Goal: Task Accomplishment & Management: Manage account settings

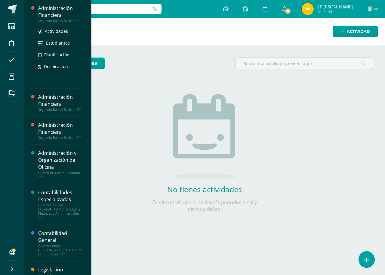
click at [49, 11] on div "Administración Financiera" at bounding box center [61, 12] width 46 height 14
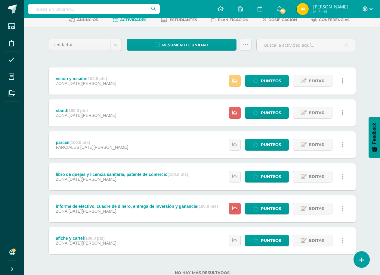
scroll to position [22, 0]
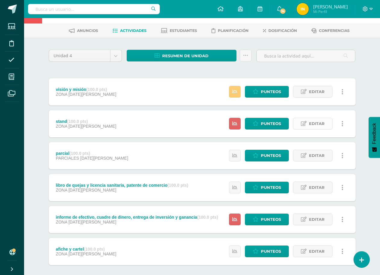
click at [316, 123] on span "Editar" at bounding box center [317, 123] width 16 height 11
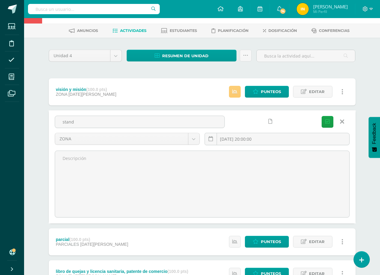
click at [344, 122] on icon at bounding box center [342, 121] width 4 height 7
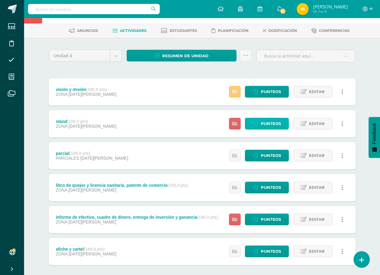
click at [276, 121] on span "Punteos" at bounding box center [271, 123] width 20 height 11
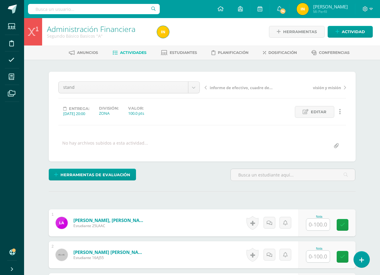
scroll to position [0, 0]
click at [322, 111] on span "Editar" at bounding box center [319, 111] width 16 height 11
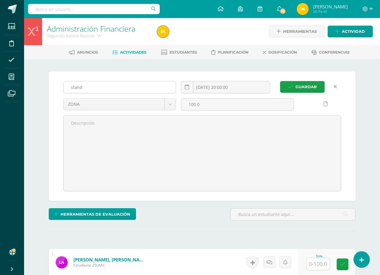
scroll to position [1, 0]
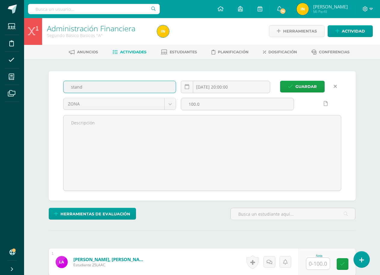
click at [100, 85] on input "stand" at bounding box center [119, 87] width 113 height 12
type input "s"
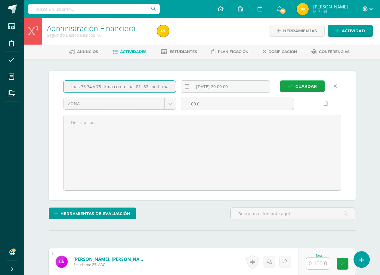
scroll to position [0, 8]
type input "paginas 73,74 y 75 firma con fecha, 81 -82 con firma"
click at [309, 85] on span "Guardar" at bounding box center [305, 86] width 21 height 11
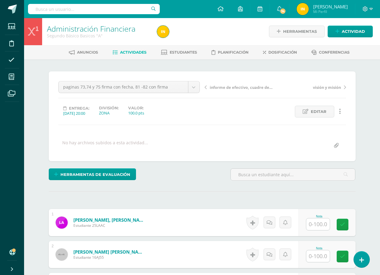
scroll to position [30, 0]
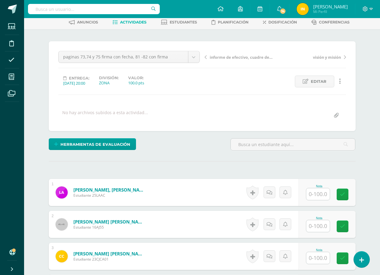
click at [320, 194] on input "text" at bounding box center [317, 194] width 23 height 12
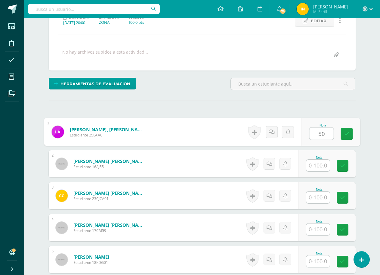
scroll to position [91, 0]
type input "50"
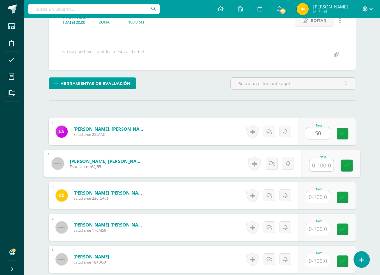
click at [319, 163] on input "text" at bounding box center [321, 165] width 24 height 12
type input "100"
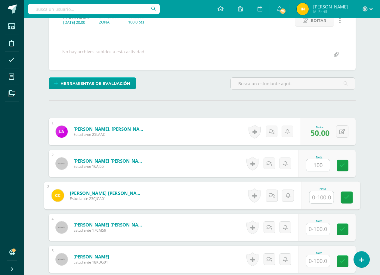
click at [316, 196] on input "text" at bounding box center [321, 197] width 24 height 12
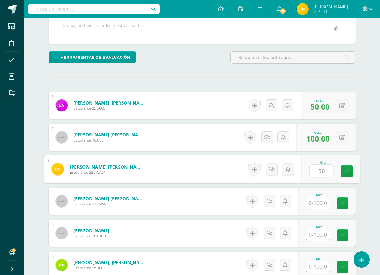
scroll to position [151, 0]
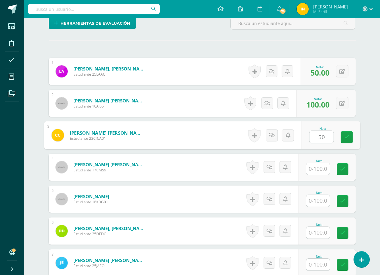
type input "50"
click at [318, 165] on input "text" at bounding box center [317, 169] width 23 height 12
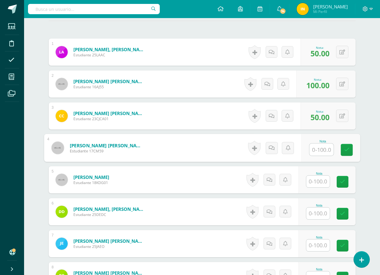
scroll to position [181, 0]
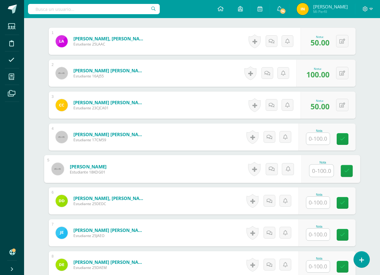
click at [319, 168] on input "text" at bounding box center [321, 171] width 24 height 12
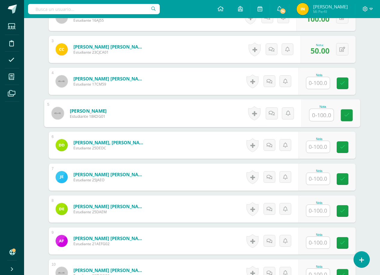
scroll to position [242, 0]
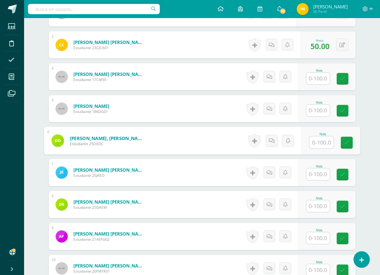
click at [319, 143] on input "text" at bounding box center [321, 142] width 24 height 12
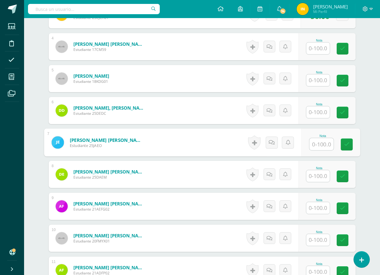
click at [321, 143] on input "text" at bounding box center [321, 144] width 24 height 12
type input "100"
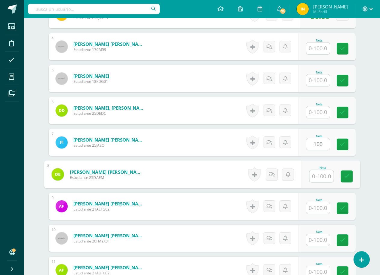
click at [319, 174] on input "text" at bounding box center [321, 176] width 24 height 12
type input "100"
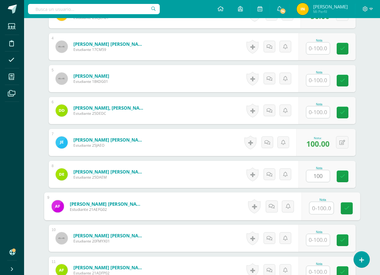
click at [317, 207] on input "text" at bounding box center [321, 208] width 24 height 12
type input "100"
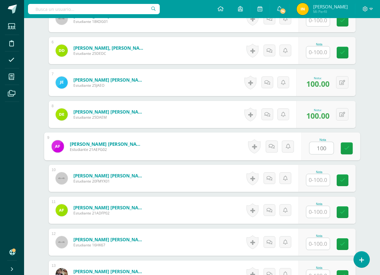
scroll to position [332, 0]
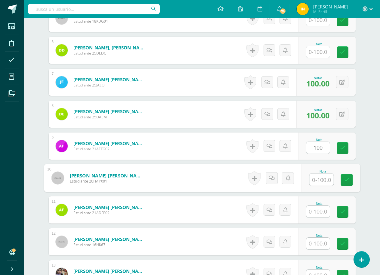
click at [318, 177] on input "text" at bounding box center [321, 180] width 24 height 12
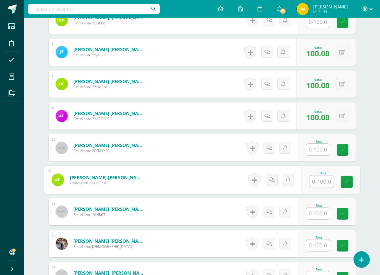
click at [318, 177] on input "text" at bounding box center [321, 181] width 24 height 12
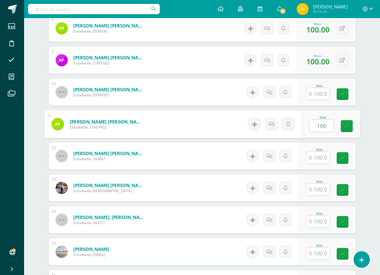
scroll to position [422, 0]
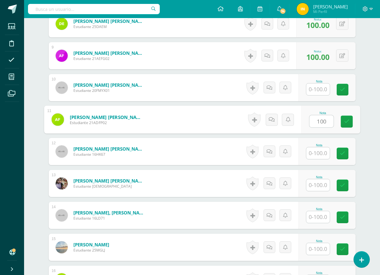
type input "100"
click at [319, 152] on input "text" at bounding box center [317, 153] width 23 height 12
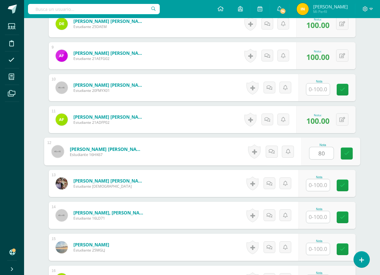
scroll to position [452, 0]
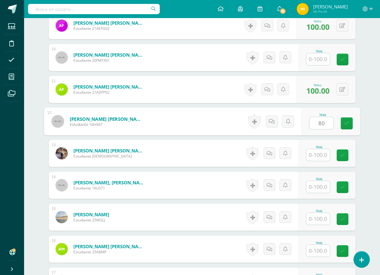
type input "80"
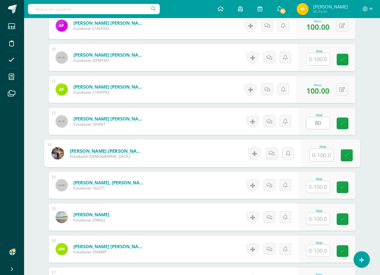
click at [319, 156] on input "text" at bounding box center [321, 155] width 24 height 12
type input "100"
click at [316, 187] on input "text" at bounding box center [317, 187] width 23 height 12
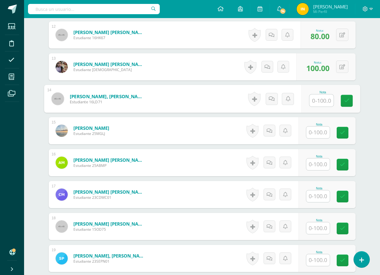
scroll to position [542, 0]
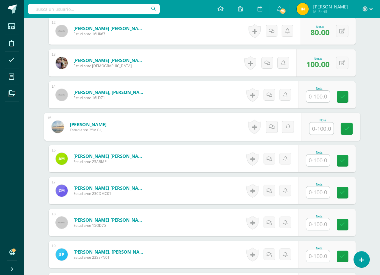
click at [319, 127] on input "text" at bounding box center [321, 128] width 24 height 12
type input "100"
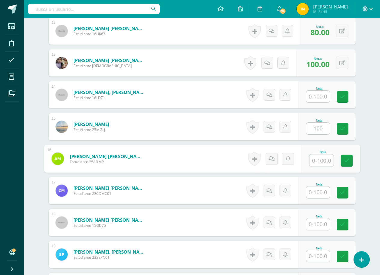
click at [319, 159] on input "text" at bounding box center [321, 160] width 24 height 12
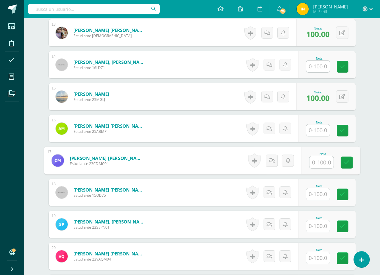
click at [319, 162] on input "text" at bounding box center [321, 162] width 24 height 12
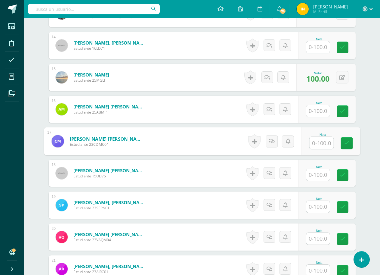
scroll to position [603, 0]
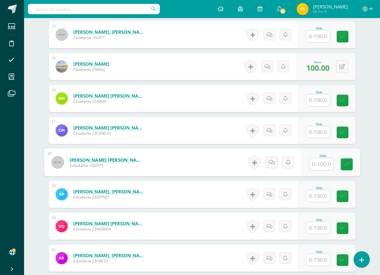
click at [320, 162] on input "text" at bounding box center [321, 164] width 24 height 12
type input "50"
click at [316, 195] on input "text" at bounding box center [317, 196] width 23 height 12
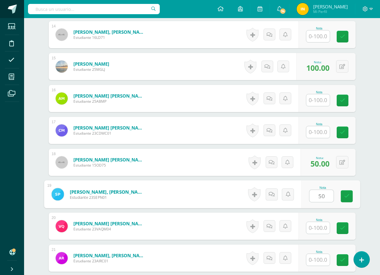
type input "50"
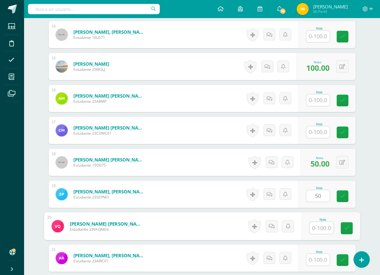
click at [318, 230] on input "text" at bounding box center [321, 228] width 24 height 12
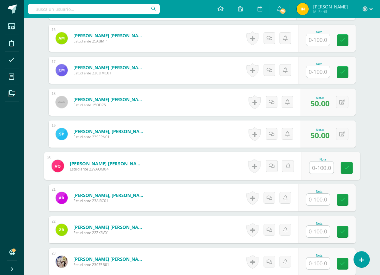
scroll to position [693, 0]
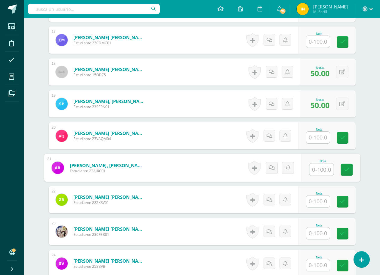
click at [319, 171] on input "text" at bounding box center [321, 169] width 24 height 12
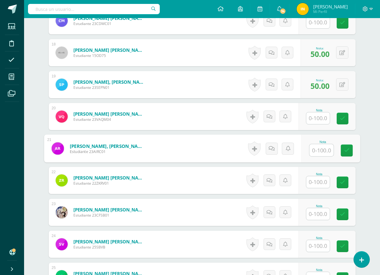
scroll to position [723, 0]
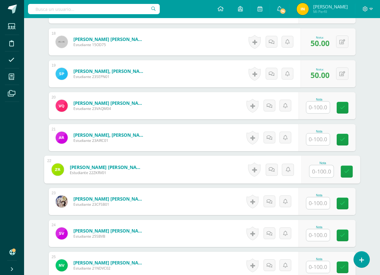
click at [319, 171] on input "text" at bounding box center [321, 171] width 24 height 12
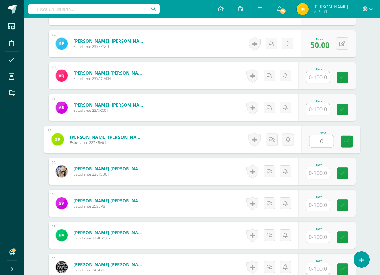
type input "0"
click at [322, 173] on input "text" at bounding box center [317, 173] width 23 height 12
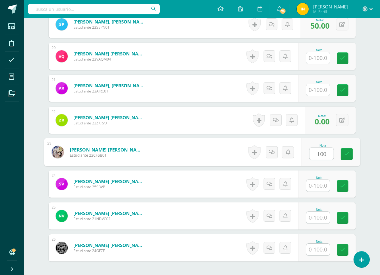
scroll to position [783, 0]
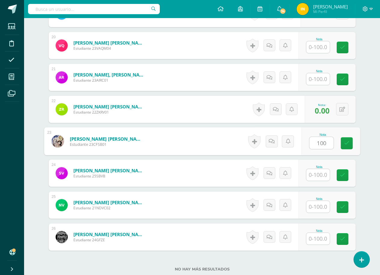
type input "100"
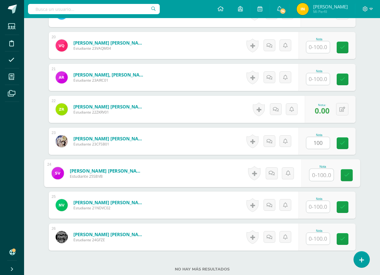
click at [322, 174] on input "text" at bounding box center [321, 175] width 24 height 12
type input "100"
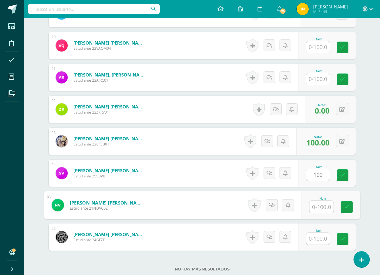
click at [319, 203] on input "text" at bounding box center [321, 207] width 24 height 12
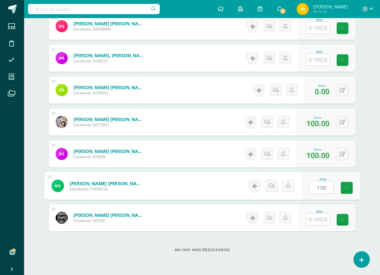
scroll to position [813, 0]
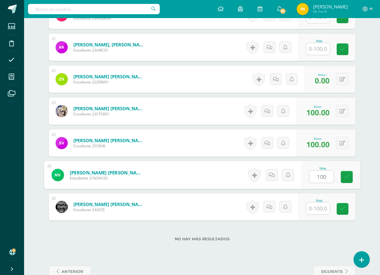
type input "100"
click at [319, 205] on input "text" at bounding box center [317, 208] width 23 height 12
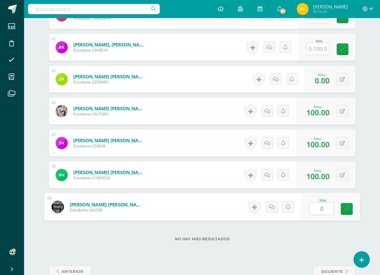
type input "0"
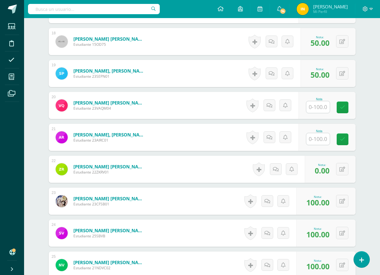
scroll to position [723, 0]
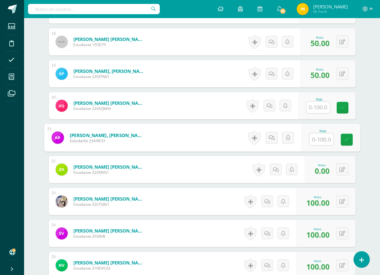
click at [318, 139] on input "text" at bounding box center [321, 139] width 24 height 12
type input "0"
click at [319, 106] on input "text" at bounding box center [317, 107] width 23 height 12
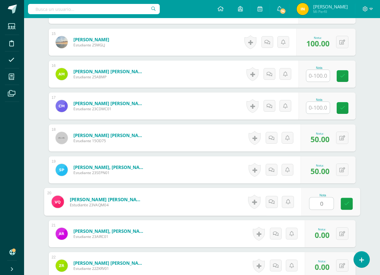
scroll to position [572, 0]
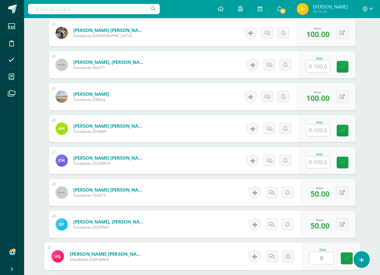
type input "0"
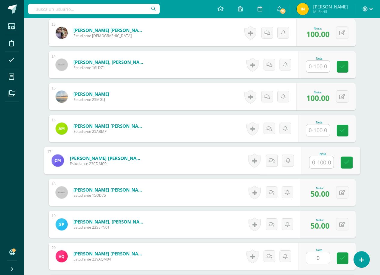
click at [318, 161] on input "text" at bounding box center [321, 162] width 24 height 12
type input "0"
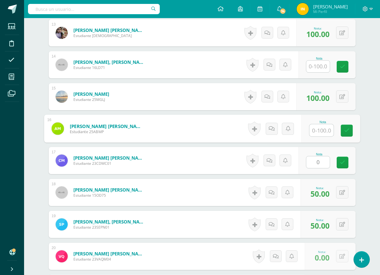
click at [318, 129] on input "text" at bounding box center [321, 130] width 24 height 12
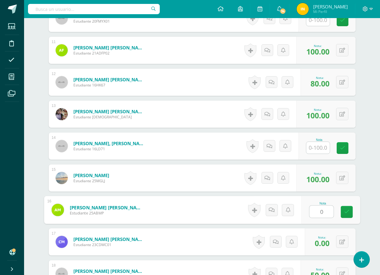
scroll to position [482, 0]
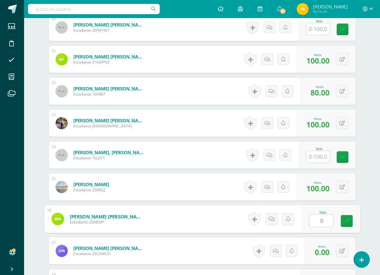
type input "0"
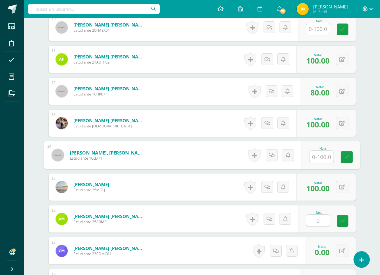
click at [319, 158] on input "text" at bounding box center [321, 157] width 24 height 12
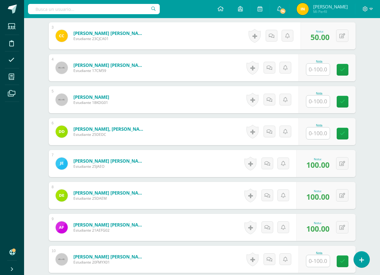
scroll to position [242, 0]
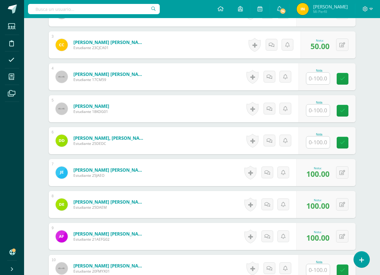
type input "0"
click at [321, 140] on input "text" at bounding box center [321, 142] width 24 height 12
type input "0"
click at [320, 109] on input "text" at bounding box center [321, 110] width 24 height 12
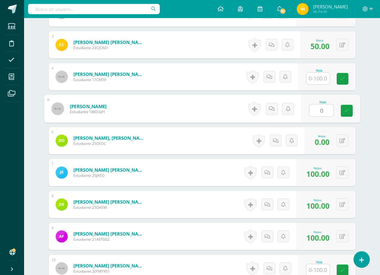
type input "0"
click at [316, 79] on input "text" at bounding box center [317, 78] width 23 height 12
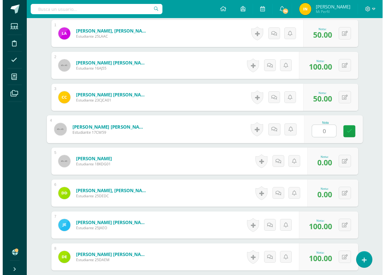
scroll to position [91, 0]
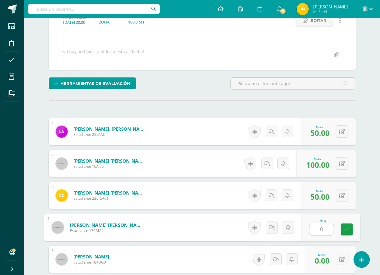
type input "0"
click at [215, 192] on form "Chacón Aguilar, Carly Julianna Estudiante 23CJCA01 Nota 50.00 0 Logros" at bounding box center [202, 195] width 307 height 27
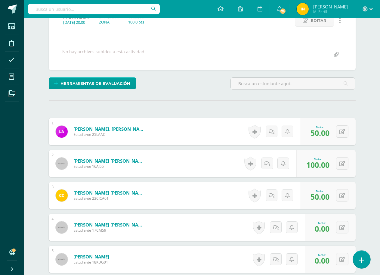
click at [362, 260] on icon at bounding box center [361, 259] width 5 height 7
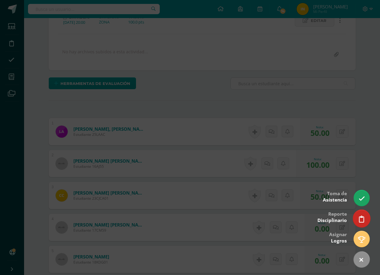
click at [363, 219] on icon at bounding box center [361, 218] width 5 height 7
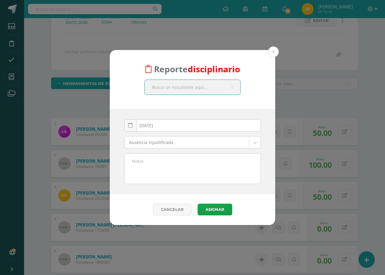
click at [160, 83] on input "text" at bounding box center [193, 87] width 96 height 15
type input "valentina qui"
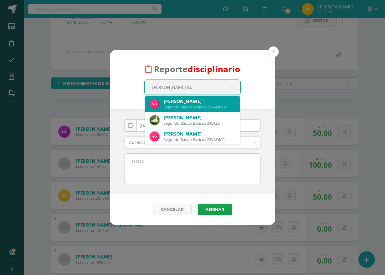
click at [190, 110] on div "Valentina Alexandra Quiñonez Mejicanos Segundo Básico Basicos 23VAQM04" at bounding box center [192, 104] width 85 height 16
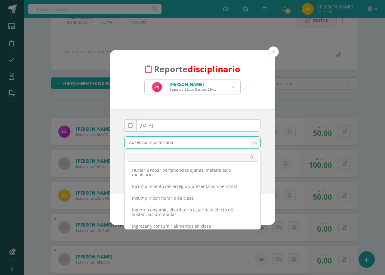
scroll to position [56, 0]
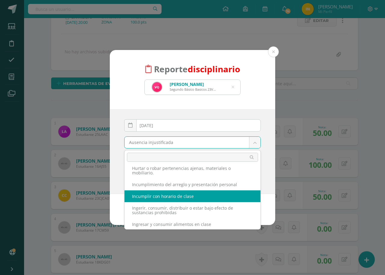
select select "50"
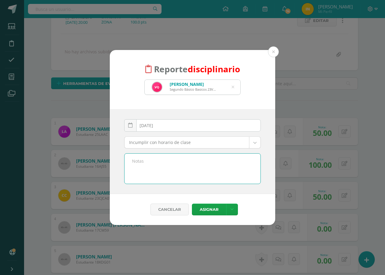
click at [159, 166] on textarea at bounding box center [193, 168] width 136 height 30
click at [233, 169] on textarea "Señor padre de familia le informo que el dia de hoy no se presento al curso de …" at bounding box center [193, 168] width 136 height 30
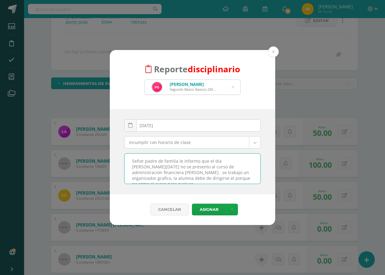
scroll to position [3, 0]
type textarea "Señor padre de familia le informo que el dia de hoy no se presento al curso de …"
click at [234, 210] on link at bounding box center [232, 209] width 12 height 12
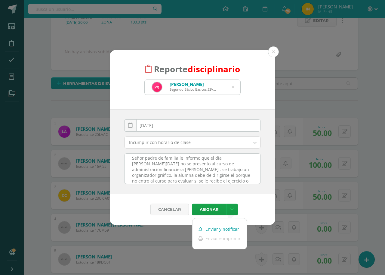
click at [211, 228] on link "Enviar y notificar" at bounding box center [220, 228] width 54 height 9
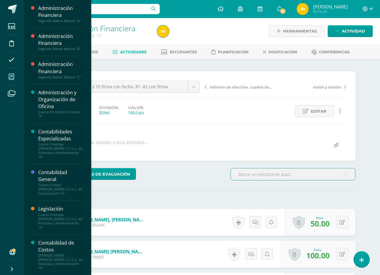
scroll to position [1, 0]
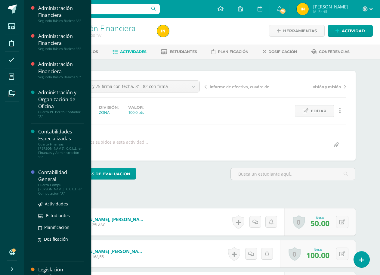
click at [47, 169] on div "Contabilidad General" at bounding box center [61, 176] width 46 height 14
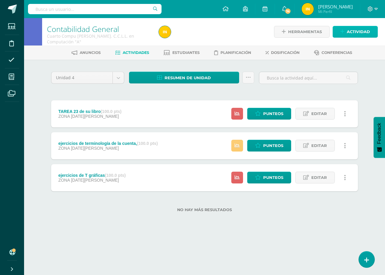
click at [368, 33] on span "Actividad" at bounding box center [358, 31] width 23 height 11
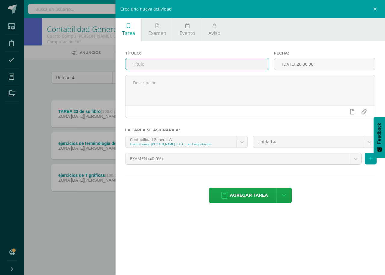
click at [140, 62] on input "text" at bounding box center [196, 64] width 143 height 12
drag, startPoint x: 142, startPoint y: 65, endPoint x: 220, endPoint y: 63, distance: 77.6
click at [220, 63] on input "finalizacion de ejercicios de T gráficas" at bounding box center [196, 64] width 143 height 12
type input "finalizacion de ejercicios de T gráficas, 2 firmas"
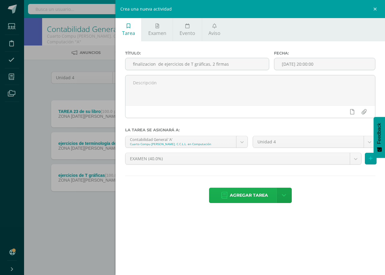
click at [243, 193] on span "Agregar tarea" at bounding box center [249, 195] width 38 height 15
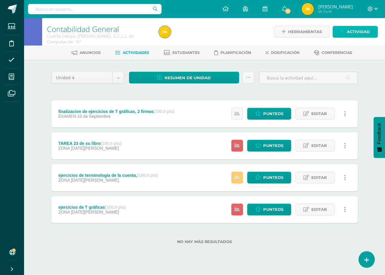
click at [365, 34] on span "Actividad" at bounding box center [358, 31] width 23 height 11
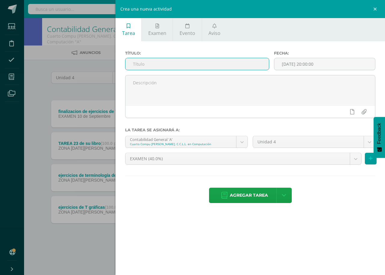
click at [135, 66] on input "text" at bounding box center [196, 64] width 143 height 12
type input "parcial I"
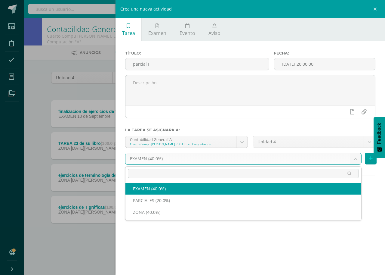
click at [171, 163] on body "Tarea asignada exitosamente Estudiantes Disciplina Asistencia Mis cursos Archiv…" at bounding box center [192, 131] width 385 height 263
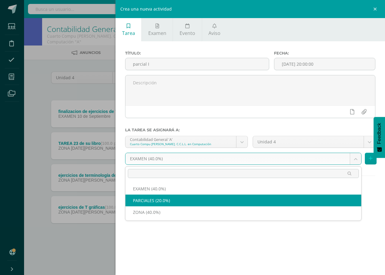
select select "190079"
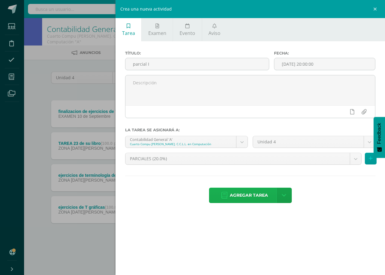
click at [247, 198] on span "Agregar tarea" at bounding box center [249, 195] width 38 height 15
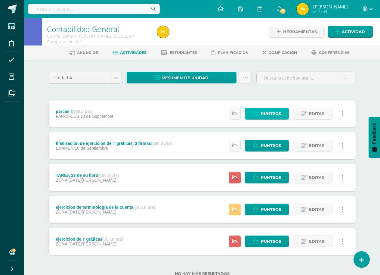
click at [263, 113] on span "Punteos" at bounding box center [271, 113] width 20 height 11
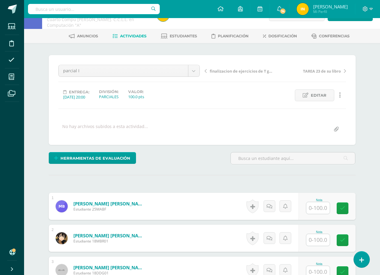
scroll to position [77, 0]
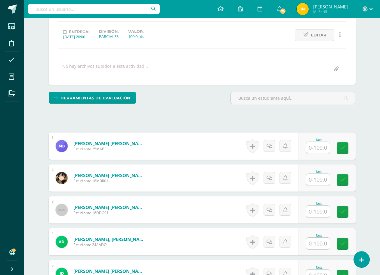
click at [316, 147] on input "text" at bounding box center [317, 148] width 23 height 12
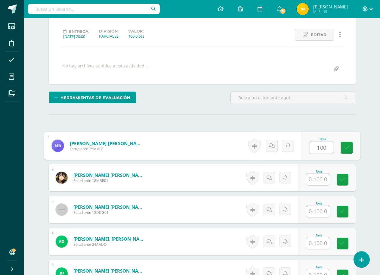
type input "100"
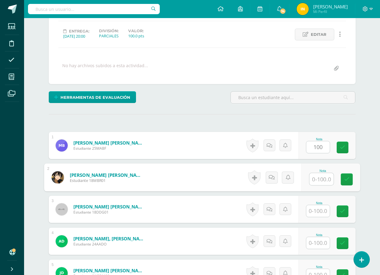
click at [317, 178] on input "text" at bounding box center [321, 179] width 24 height 12
type input "0"
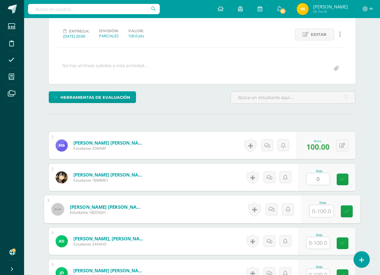
click at [320, 211] on input "text" at bounding box center [321, 211] width 24 height 12
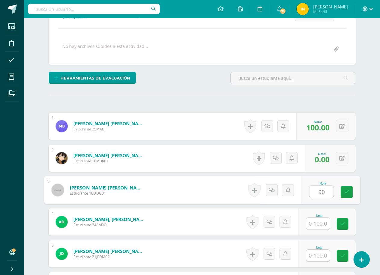
scroll to position [107, 0]
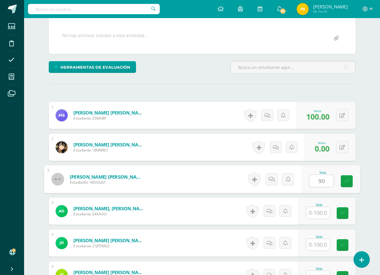
type input "90"
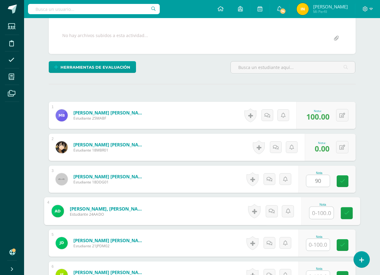
click at [320, 211] on input "text" at bounding box center [321, 213] width 24 height 12
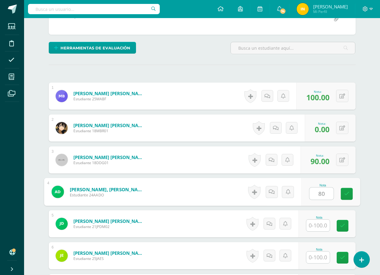
scroll to position [137, 0]
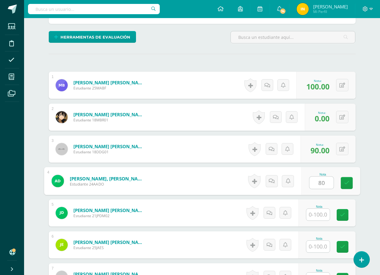
type input "80"
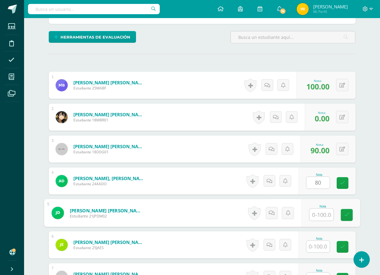
click at [320, 211] on input "text" at bounding box center [321, 214] width 24 height 12
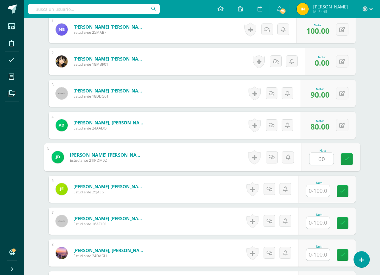
scroll to position [198, 0]
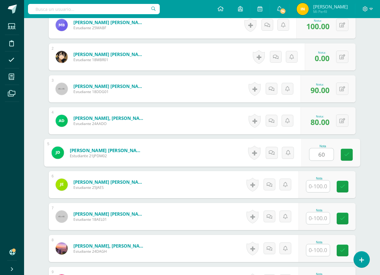
type input "60"
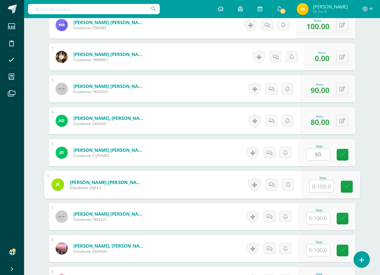
click at [321, 186] on input "text" at bounding box center [321, 186] width 24 height 12
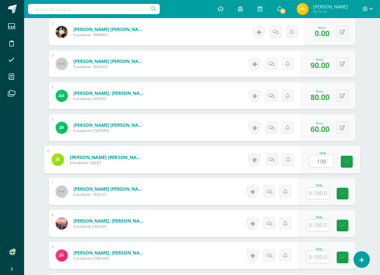
scroll to position [258, 0]
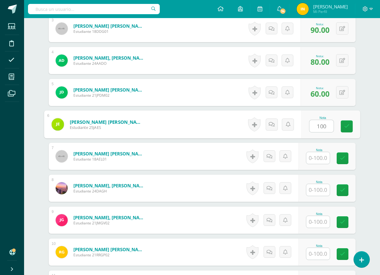
type input "100"
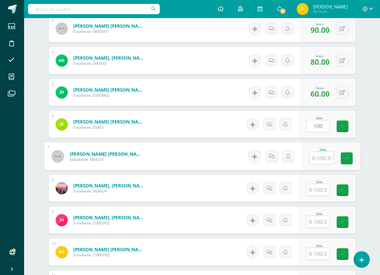
click at [320, 153] on input "text" at bounding box center [321, 158] width 24 height 12
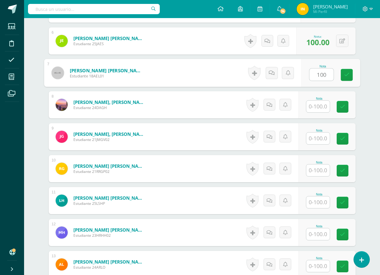
scroll to position [348, 0]
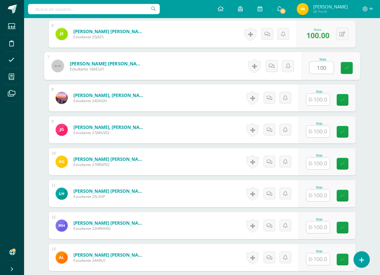
type input "100"
click at [319, 99] on input "text" at bounding box center [317, 100] width 23 height 12
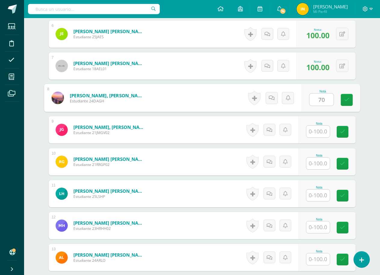
type input "70"
click at [319, 131] on input "text" at bounding box center [317, 131] width 23 height 12
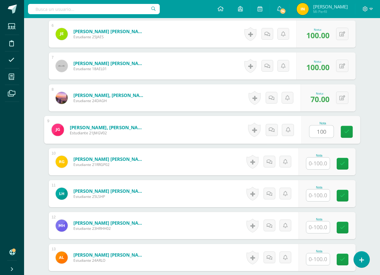
type input "100"
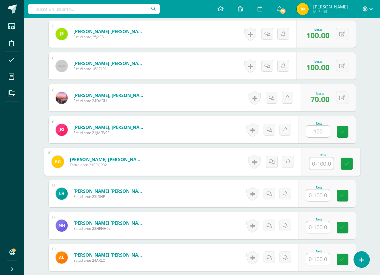
click at [318, 162] on input "text" at bounding box center [321, 163] width 24 height 12
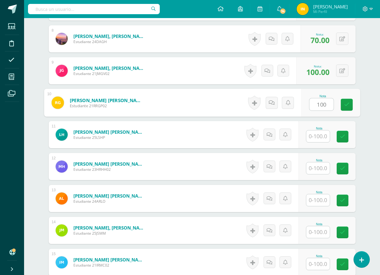
scroll to position [408, 0]
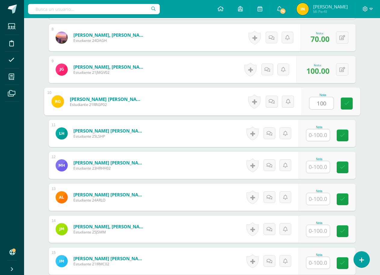
type input "100"
click at [320, 135] on input "text" at bounding box center [317, 135] width 23 height 12
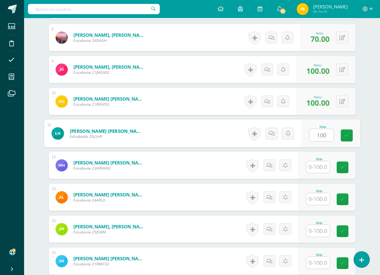
scroll to position [438, 0]
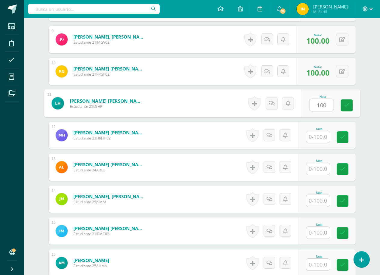
type input "100"
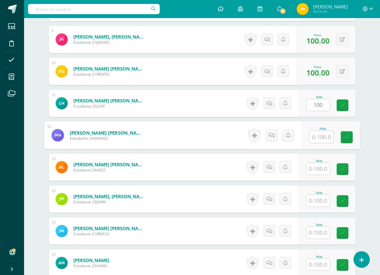
click at [320, 135] on input "text" at bounding box center [321, 137] width 24 height 12
type input "1"
type input "90"
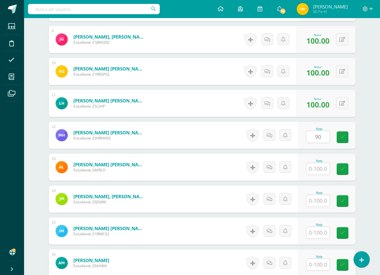
click at [229, 152] on div "1 Barillas Flores, Mario André Estudiante 25MABF Nota 100.00 0 Logros 2" at bounding box center [202, 151] width 307 height 760
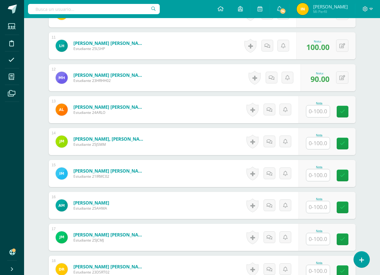
scroll to position [498, 0]
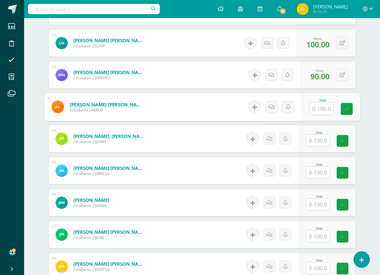
click at [319, 108] on input "text" at bounding box center [321, 109] width 24 height 12
type input "70"
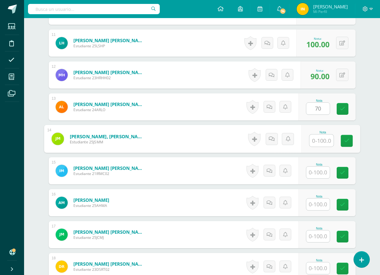
click at [317, 141] on input "text" at bounding box center [321, 140] width 24 height 12
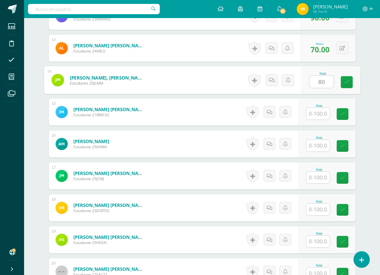
scroll to position [559, 0]
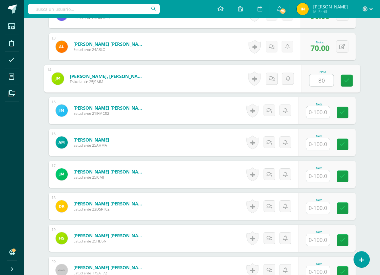
type input "80"
click at [320, 113] on input "text" at bounding box center [317, 112] width 23 height 12
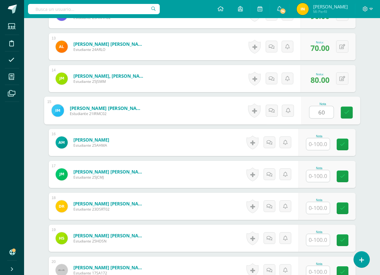
scroll to position [589, 0]
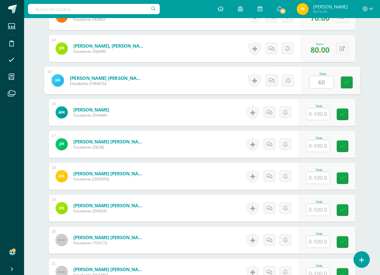
type input "60"
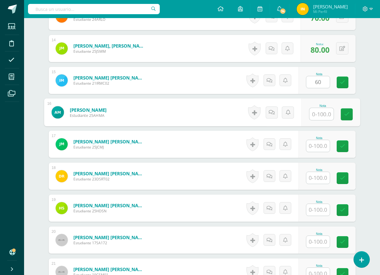
click at [320, 113] on input "text" at bounding box center [321, 114] width 24 height 12
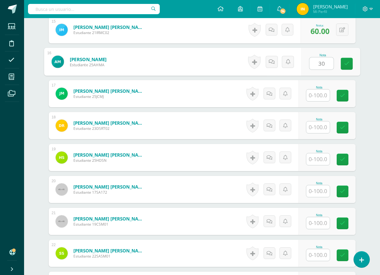
scroll to position [649, 0]
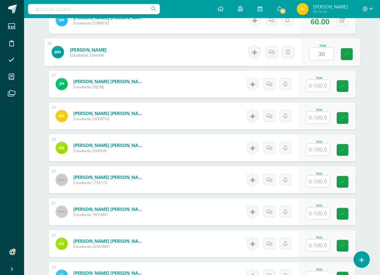
type input "30"
click at [318, 88] on input "text" at bounding box center [317, 86] width 23 height 12
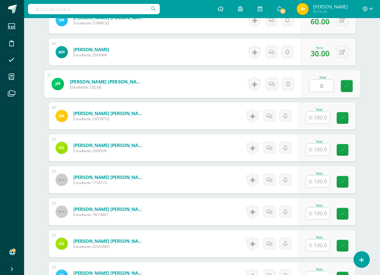
type input "0"
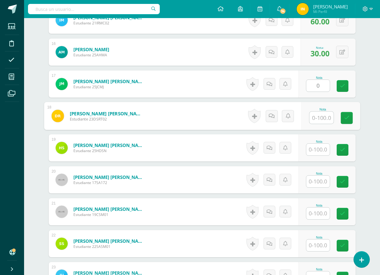
click at [319, 120] on input "text" at bounding box center [321, 118] width 24 height 12
type input "90"
click at [319, 148] on input "text" at bounding box center [317, 149] width 23 height 12
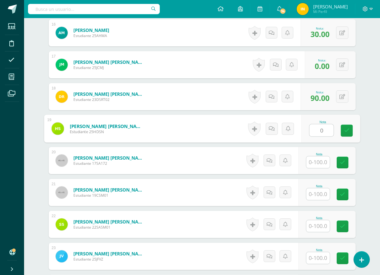
scroll to position [679, 0]
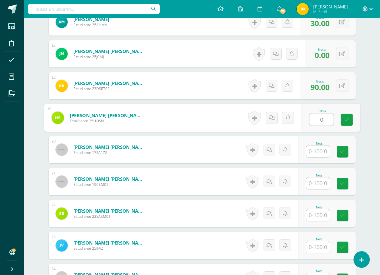
type input "0"
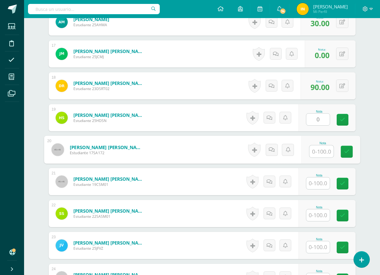
click at [319, 148] on input "text" at bounding box center [321, 151] width 24 height 12
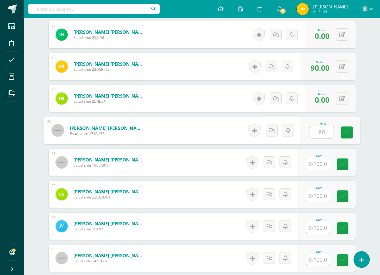
scroll to position [709, 0]
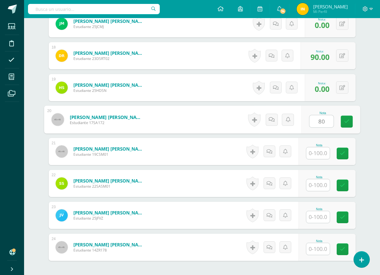
type input "80"
click at [319, 148] on input "text" at bounding box center [317, 153] width 23 height 12
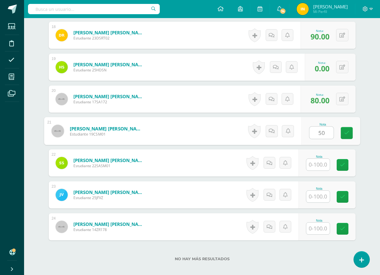
scroll to position [764, 0]
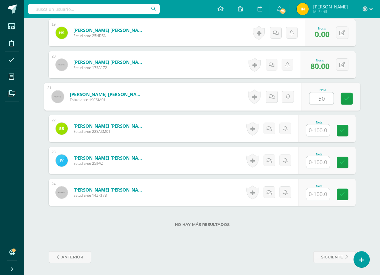
type input "50"
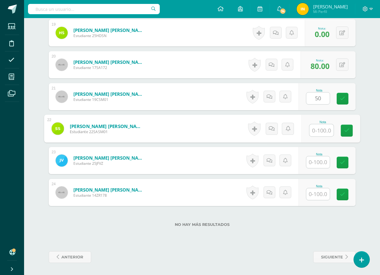
click at [319, 126] on input "text" at bounding box center [321, 130] width 24 height 12
type input "60"
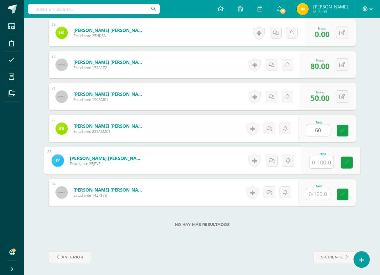
click at [318, 160] on input "text" at bounding box center [321, 162] width 24 height 12
type input "0"
click at [322, 190] on input "text" at bounding box center [317, 194] width 23 height 12
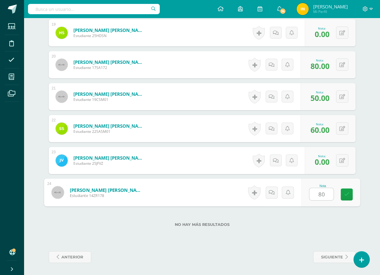
type input "80"
click at [280, 218] on div "No hay más resultados" at bounding box center [202, 220] width 307 height 28
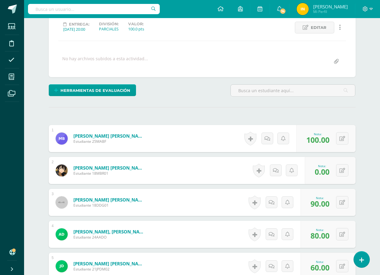
scroll to position [0, 0]
